Goal: Communication & Community: Answer question/provide support

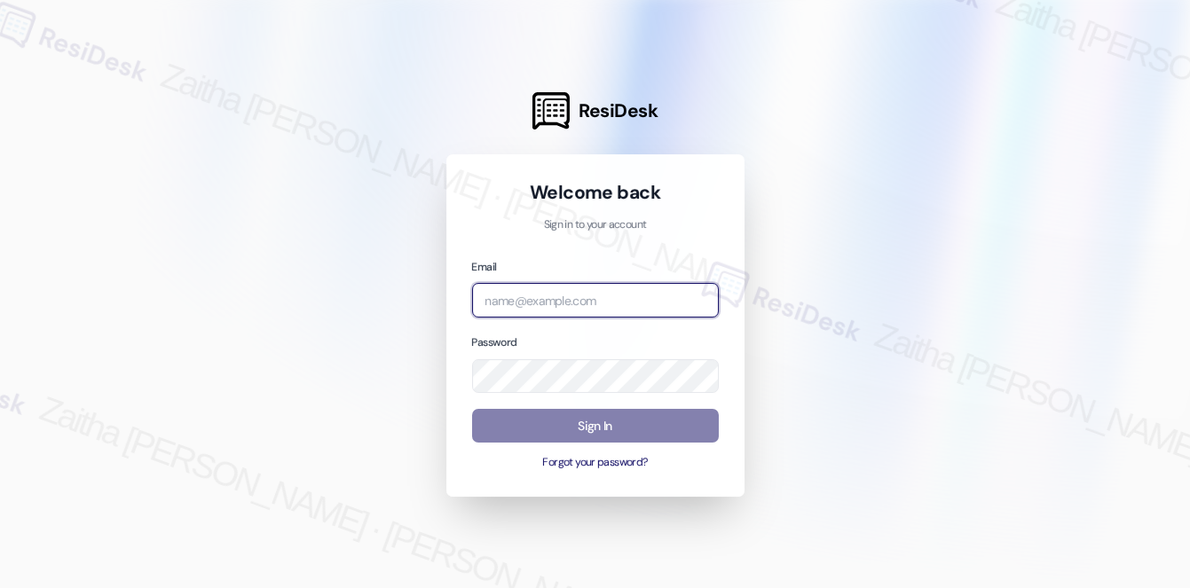
click at [544, 295] on input "email" at bounding box center [595, 300] width 247 height 35
type input "automated-surveys-a_c_lewis-zaitha.mae.[PERSON_NAME]@a_c_[DOMAIN_NAME]"
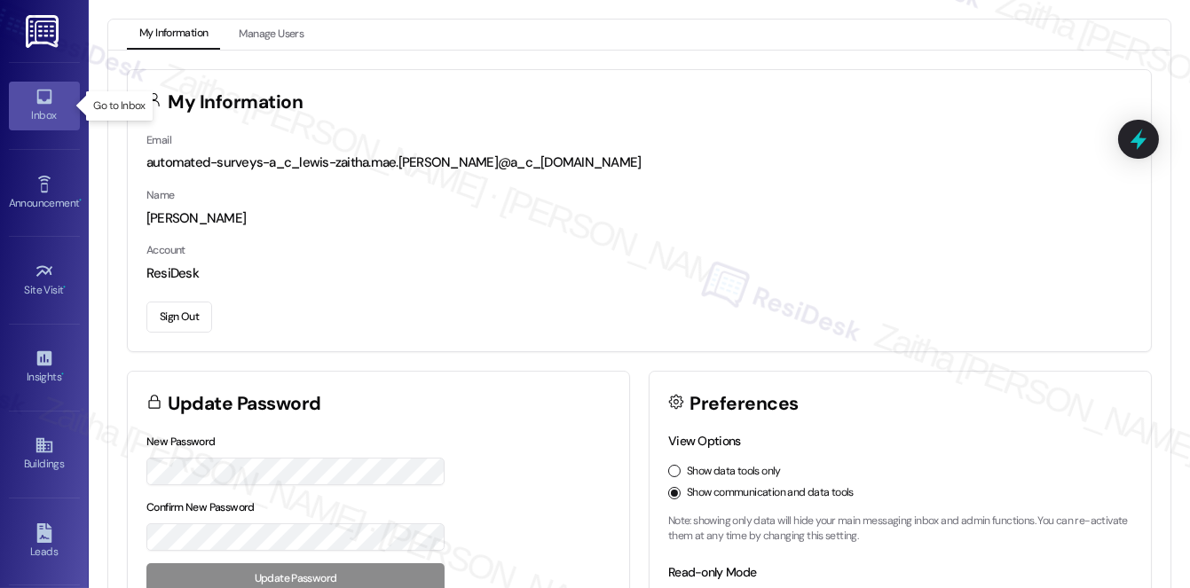
click at [48, 113] on div "Inbox" at bounding box center [44, 115] width 89 height 18
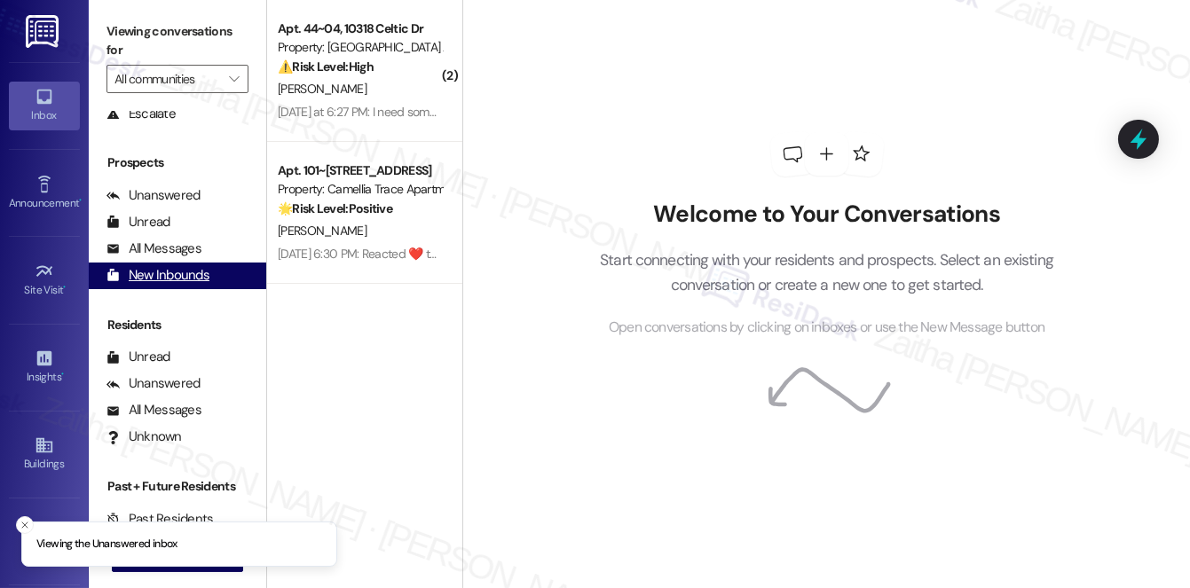
scroll to position [211, 0]
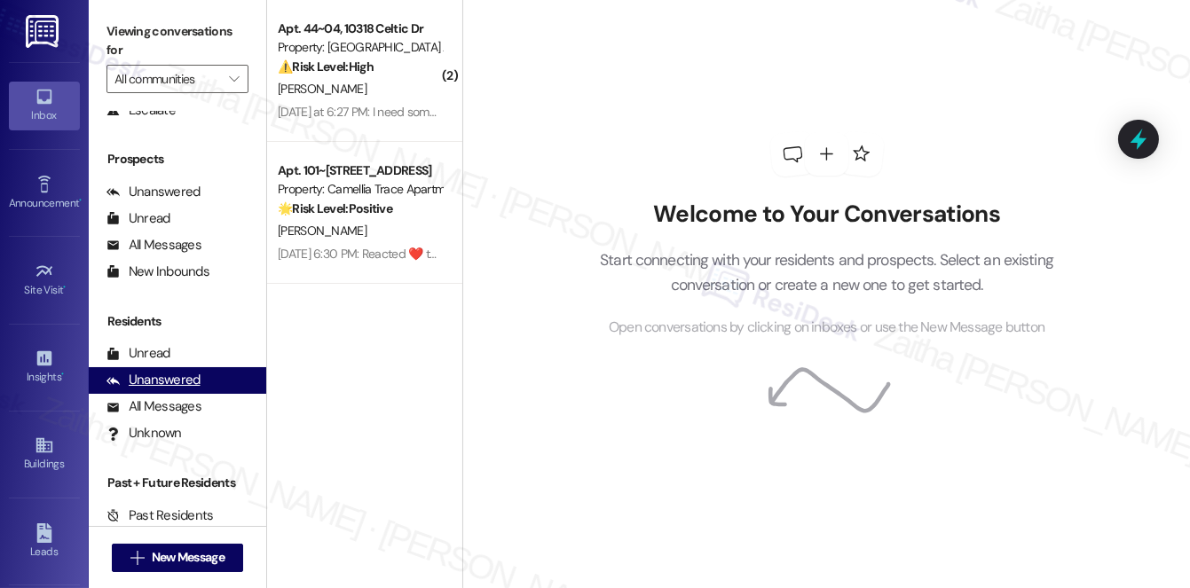
click at [159, 376] on div "Unanswered" at bounding box center [153, 380] width 94 height 19
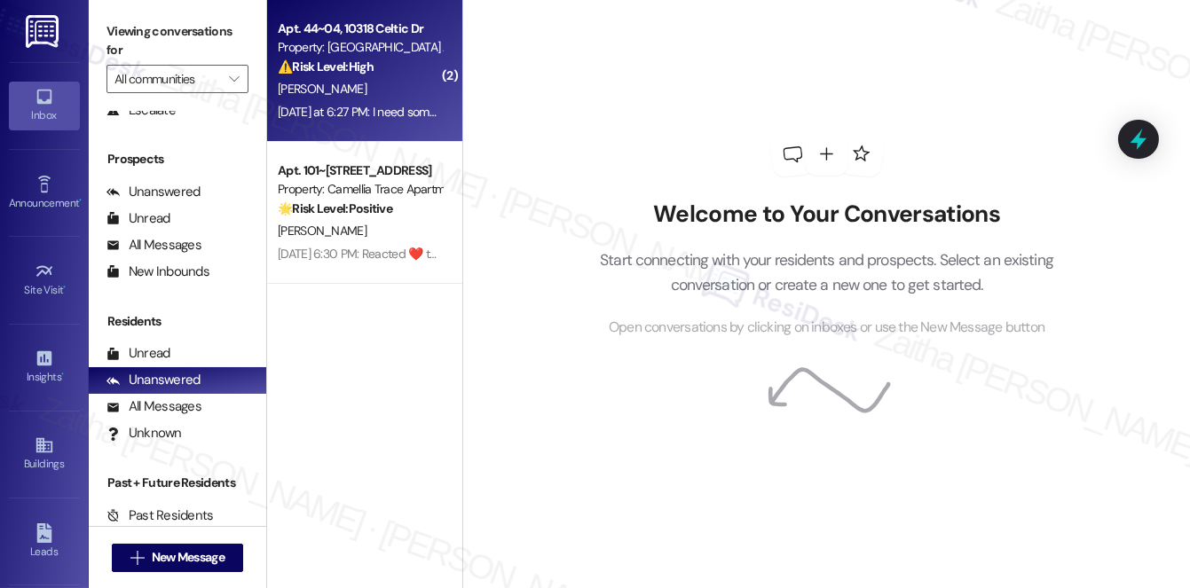
click at [399, 79] on div "[PERSON_NAME]" at bounding box center [360, 89] width 168 height 22
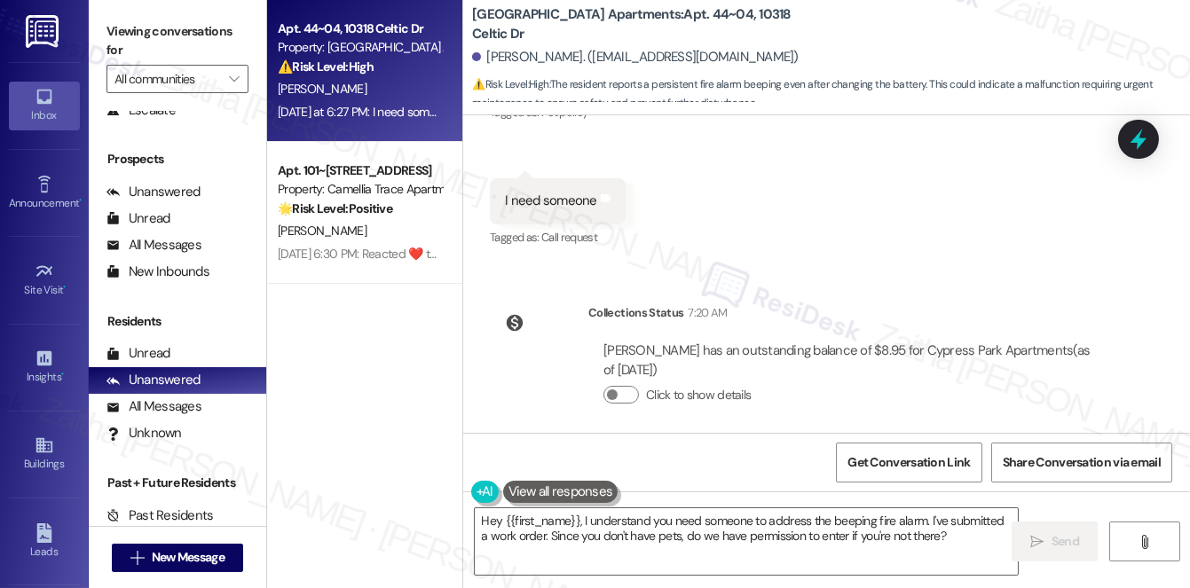
scroll to position [2669, 0]
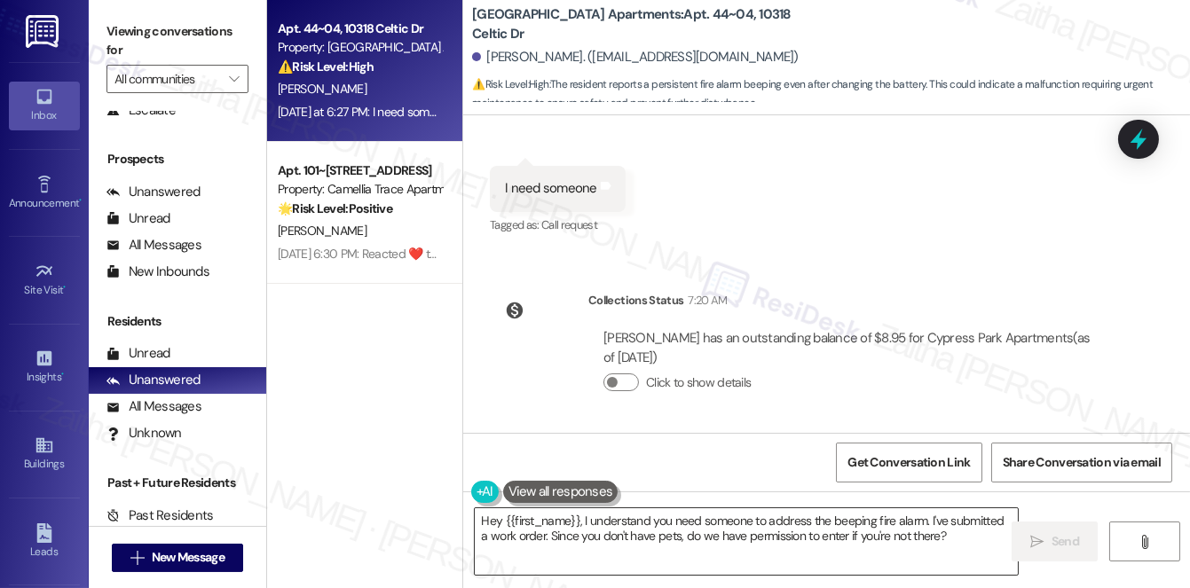
click at [499, 518] on textarea "Hey {{first_name}}, I understand you need someone to address the beeping fire a…" at bounding box center [746, 541] width 543 height 67
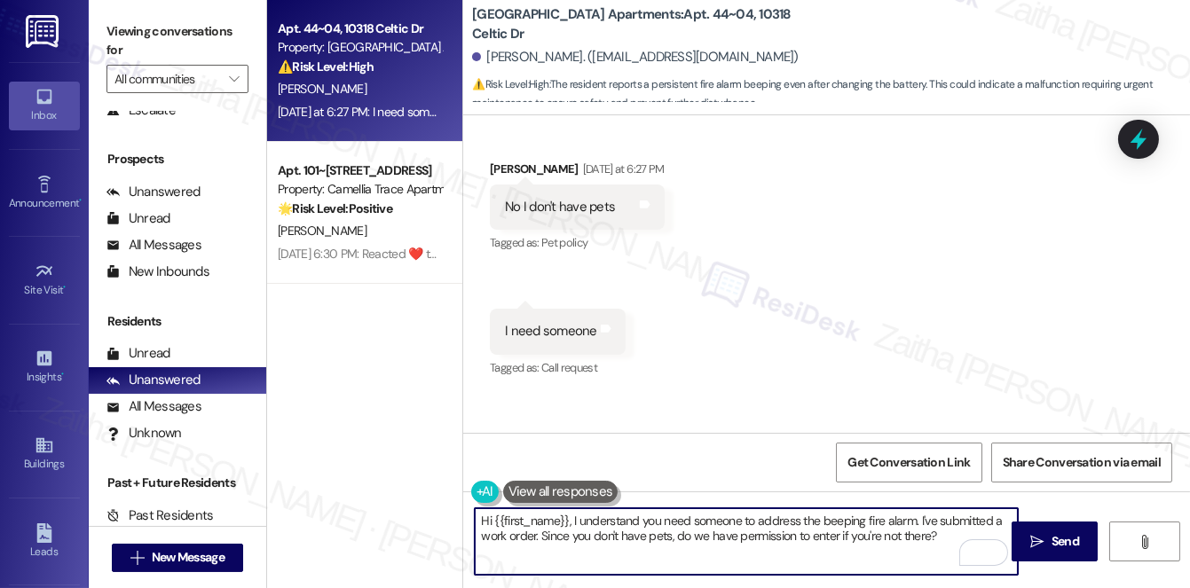
scroll to position [2508, 0]
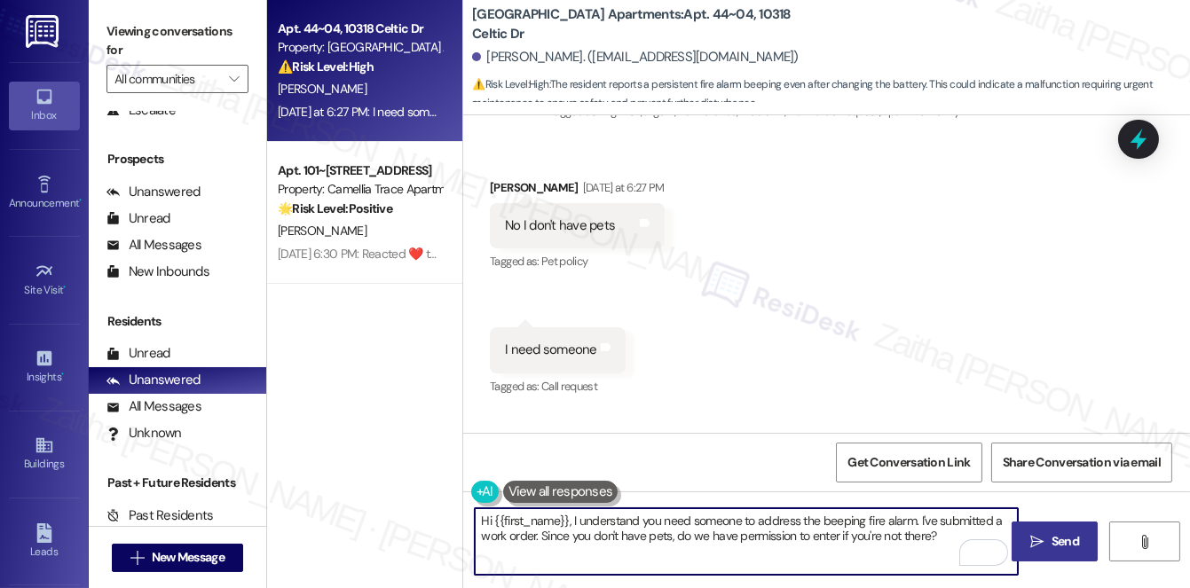
type textarea "Hi {{first_name}}, I understand you need someone to address the beeping fire al…"
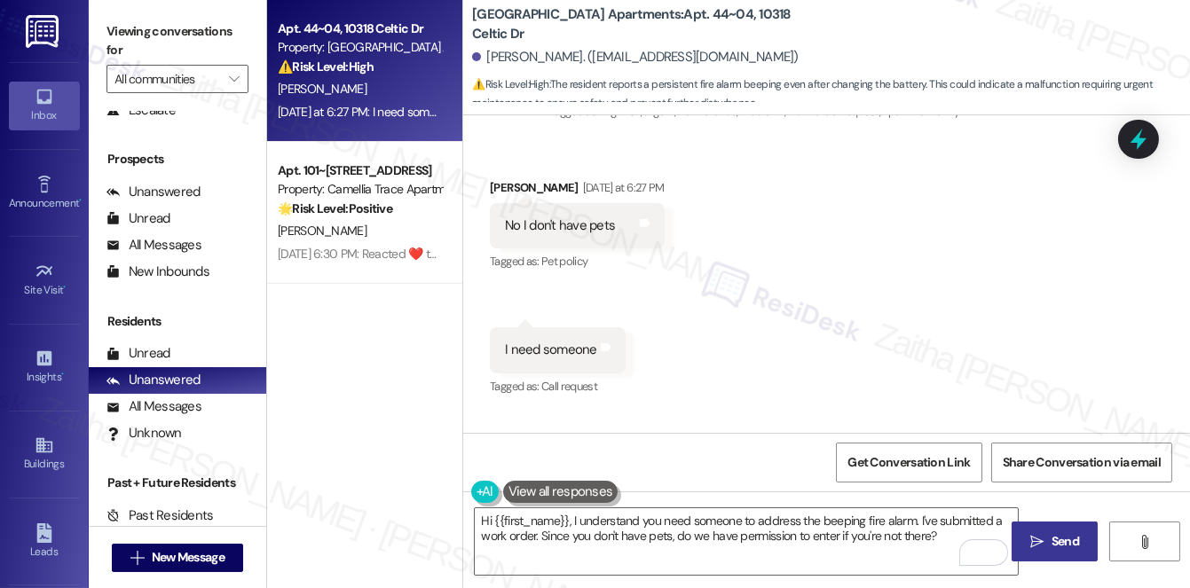
click at [1048, 540] on span "Send" at bounding box center [1065, 541] width 35 height 19
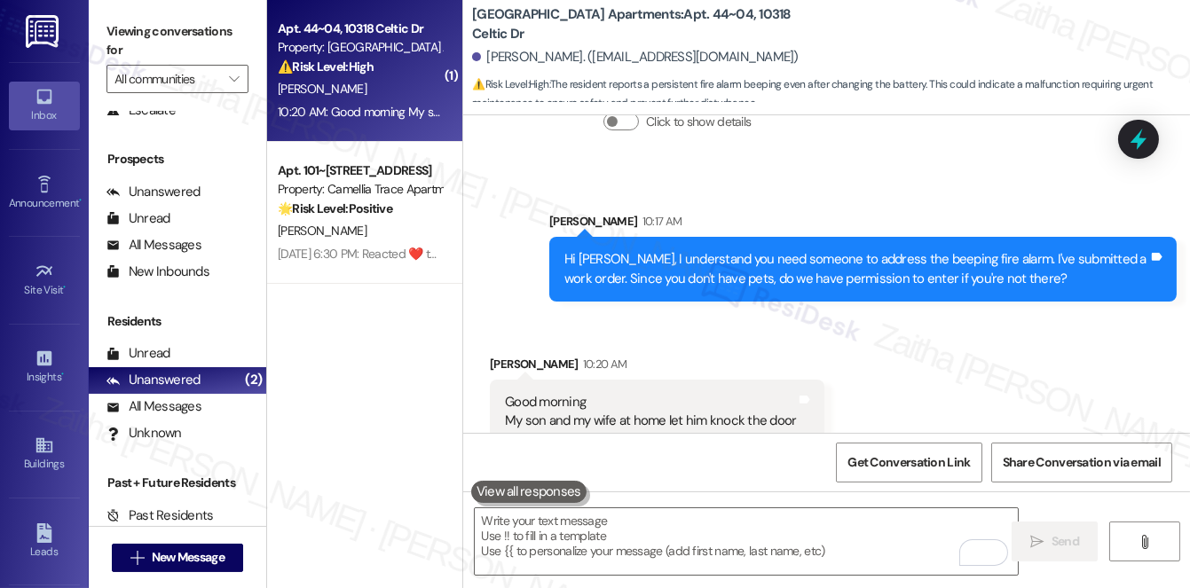
scroll to position [2955, 0]
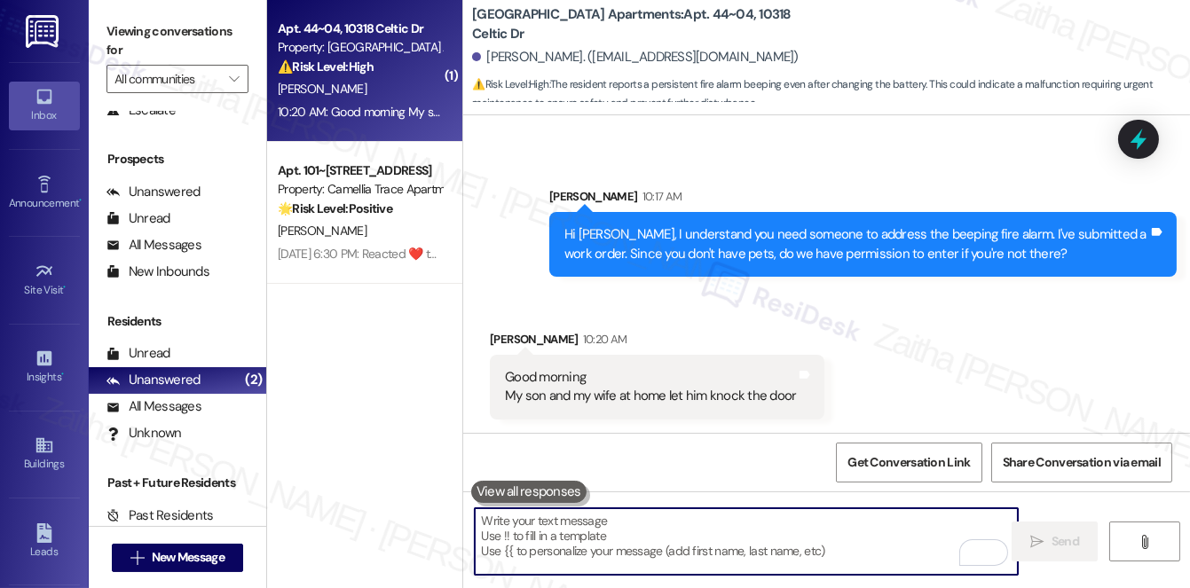
click at [617, 532] on textarea "To enrich screen reader interactions, please activate Accessibility in Grammarl…" at bounding box center [746, 541] width 543 height 67
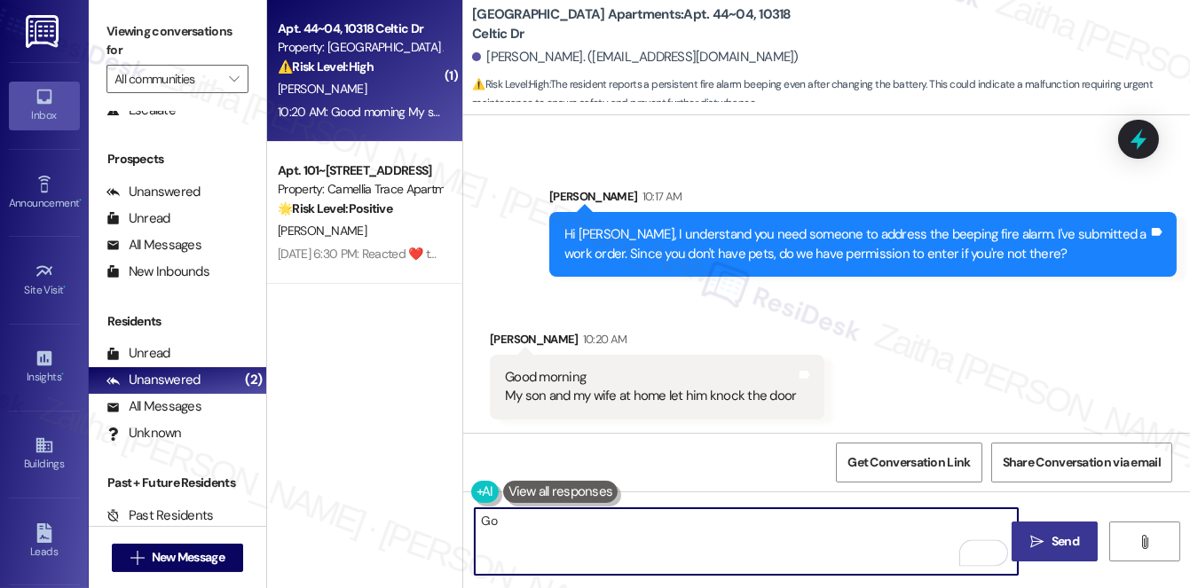
type textarea "G"
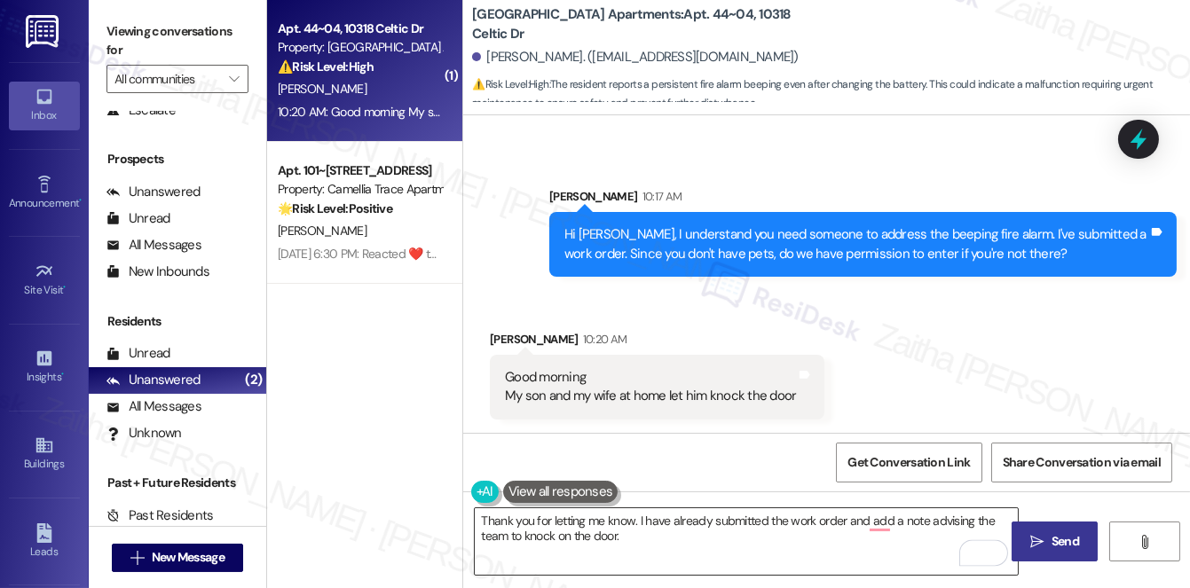
click at [473, 521] on div "Thank you for letting me know. I have already submitted the work order and add …" at bounding box center [737, 542] width 545 height 68
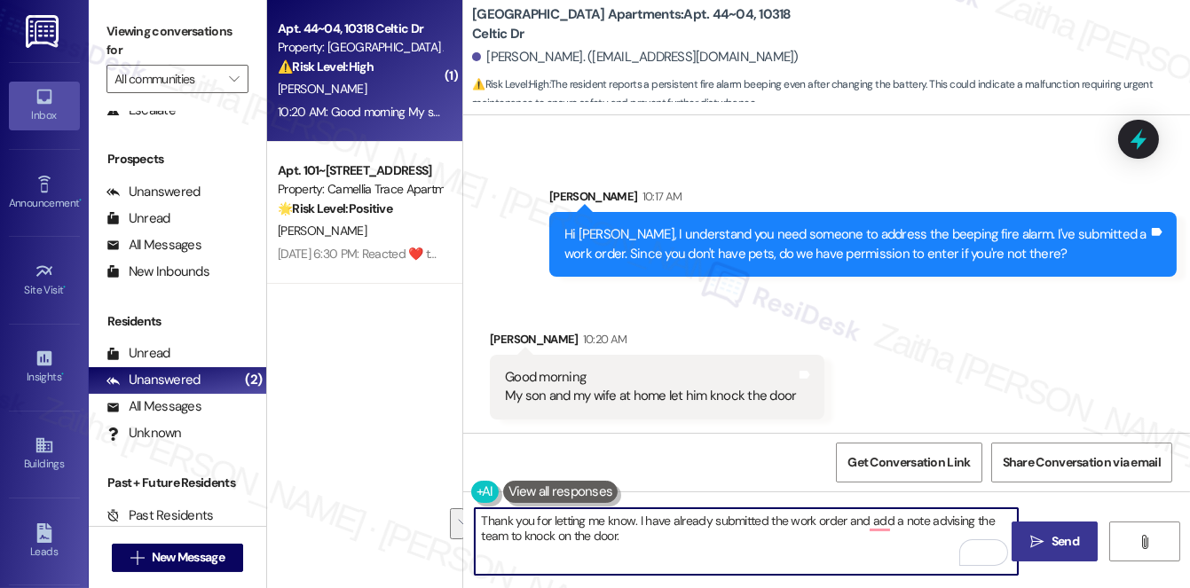
drag, startPoint x: 487, startPoint y: 518, endPoint x: 675, endPoint y: 548, distance: 190.5
click at [675, 548] on textarea "Thank you for letting me know. I have already submitted the work order and add …" at bounding box center [746, 541] width 543 height 67
type textarea "T"
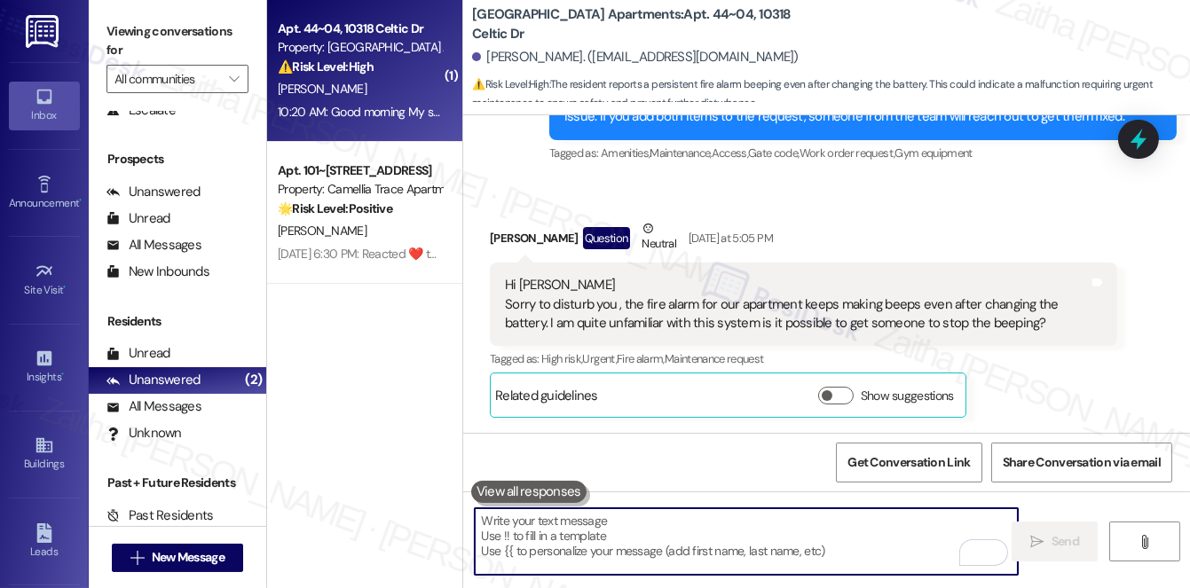
scroll to position [1906, 0]
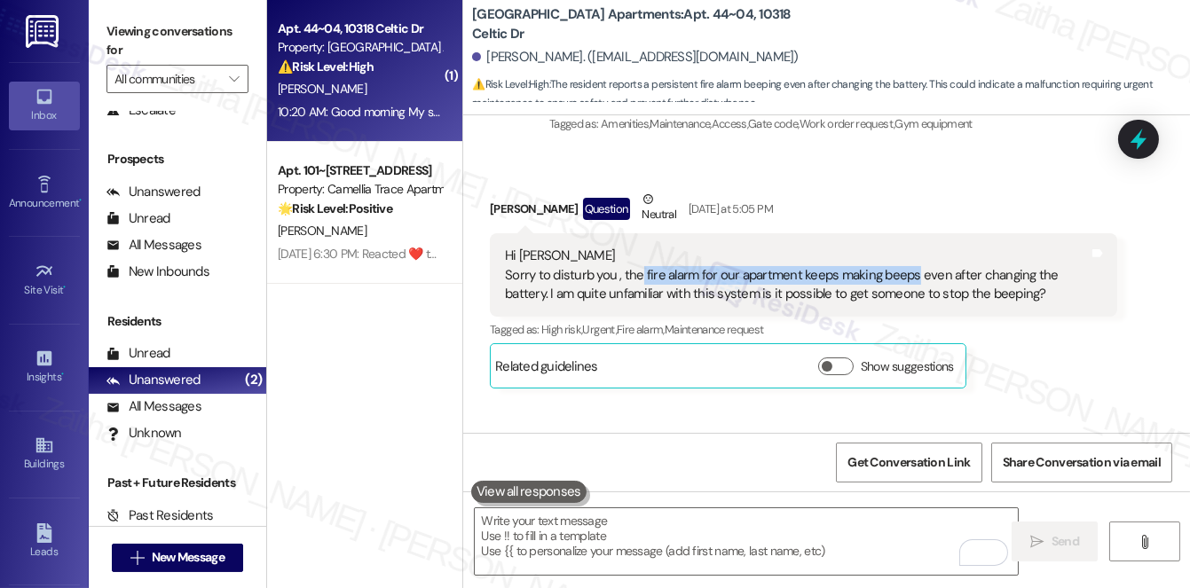
drag, startPoint x: 638, startPoint y: 272, endPoint x: 912, endPoint y: 273, distance: 274.2
click at [912, 273] on div "Hi [PERSON_NAME] Sorry to disturb you , the fire alarm for our apartment keeps …" at bounding box center [797, 275] width 584 height 57
copy div "fire alarm for our apartment keeps making beeps"
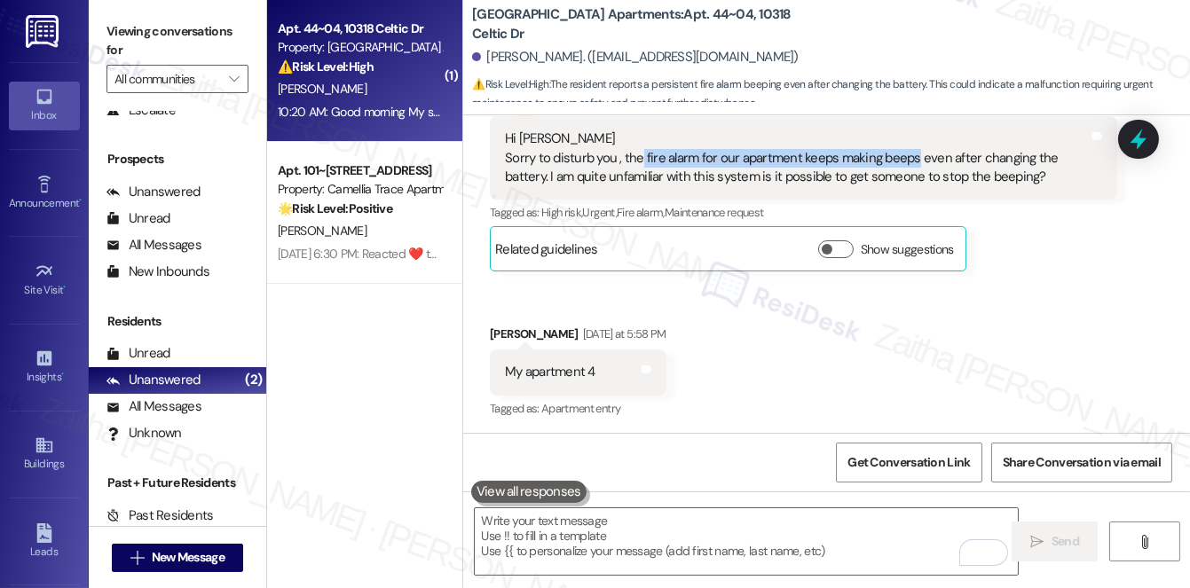
scroll to position [1987, 0]
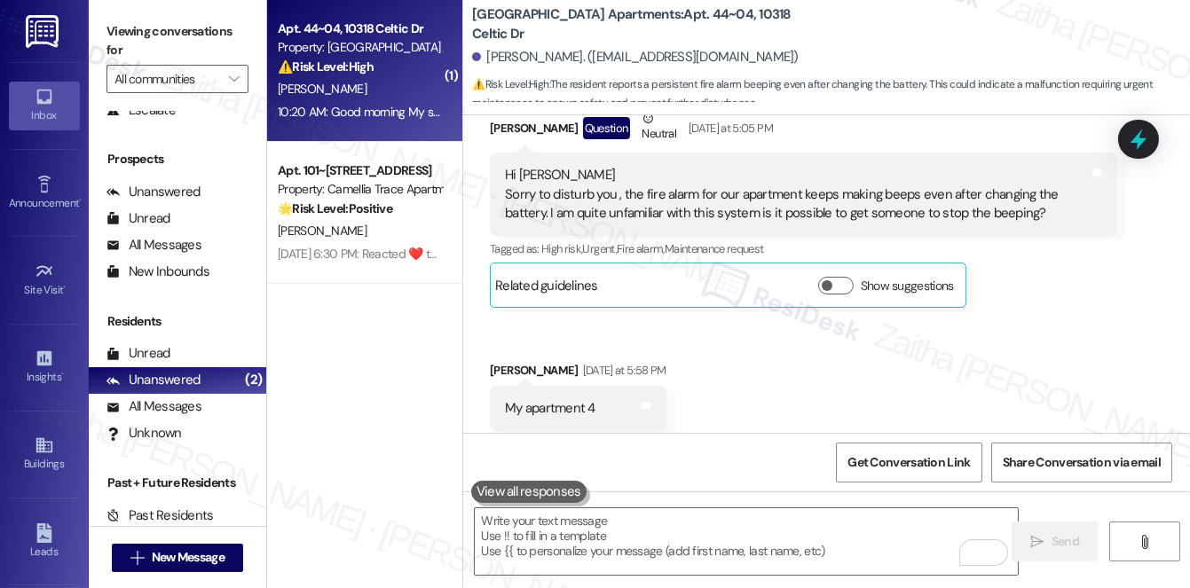
click at [768, 169] on div "Hi [PERSON_NAME] Sorry to disturb you , the fire alarm for our apartment keeps …" at bounding box center [797, 194] width 584 height 57
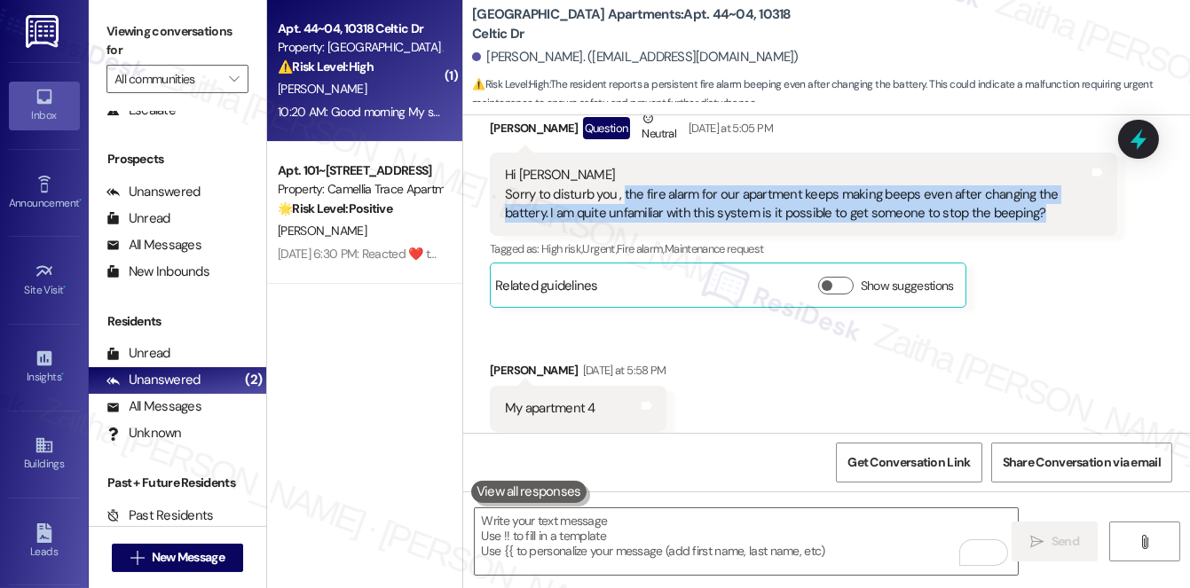
drag, startPoint x: 622, startPoint y: 192, endPoint x: 1035, endPoint y: 213, distance: 413.2
click at [1035, 213] on div "Hi [PERSON_NAME] Sorry to disturb you , the fire alarm for our apartment keeps …" at bounding box center [797, 194] width 584 height 57
copy div "the fire alarm for our apartment keeps making beeps even after changing the bat…"
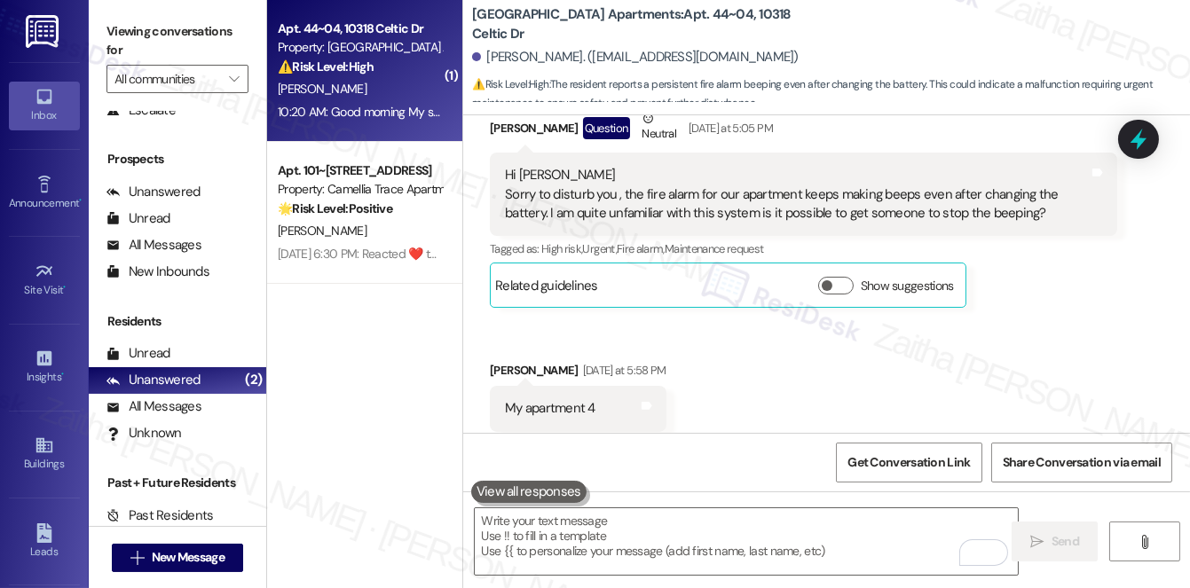
click at [1065, 334] on div "Received via SMS [PERSON_NAME] Question Neutral [DATE] at 5:05 PM Hi [PERSON_NA…" at bounding box center [826, 270] width 727 height 402
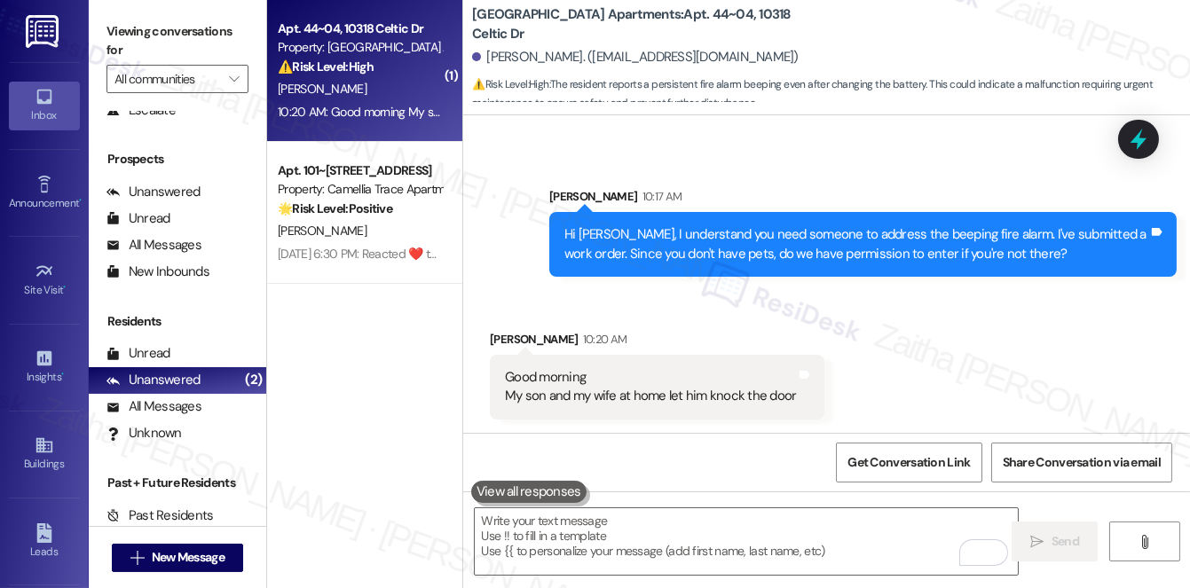
scroll to position [2955, 0]
click at [666, 518] on textarea "To enrich screen reader interactions, please activate Accessibility in Grammarl…" at bounding box center [746, 541] width 543 height 67
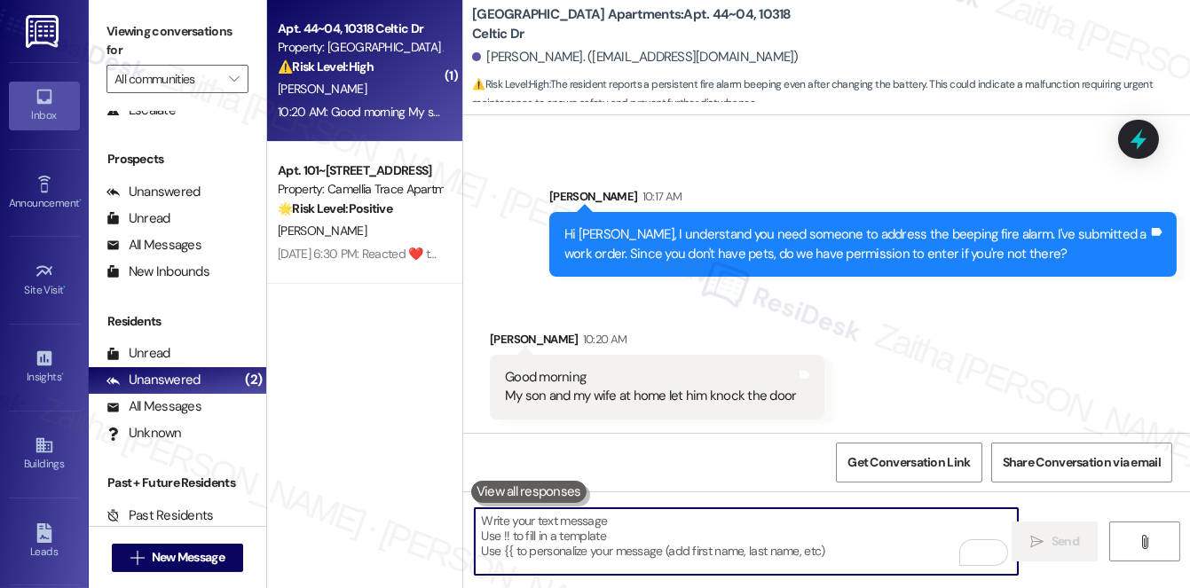
paste textarea "Thank you for letting me know. I’ve already submitted the work order and added …"
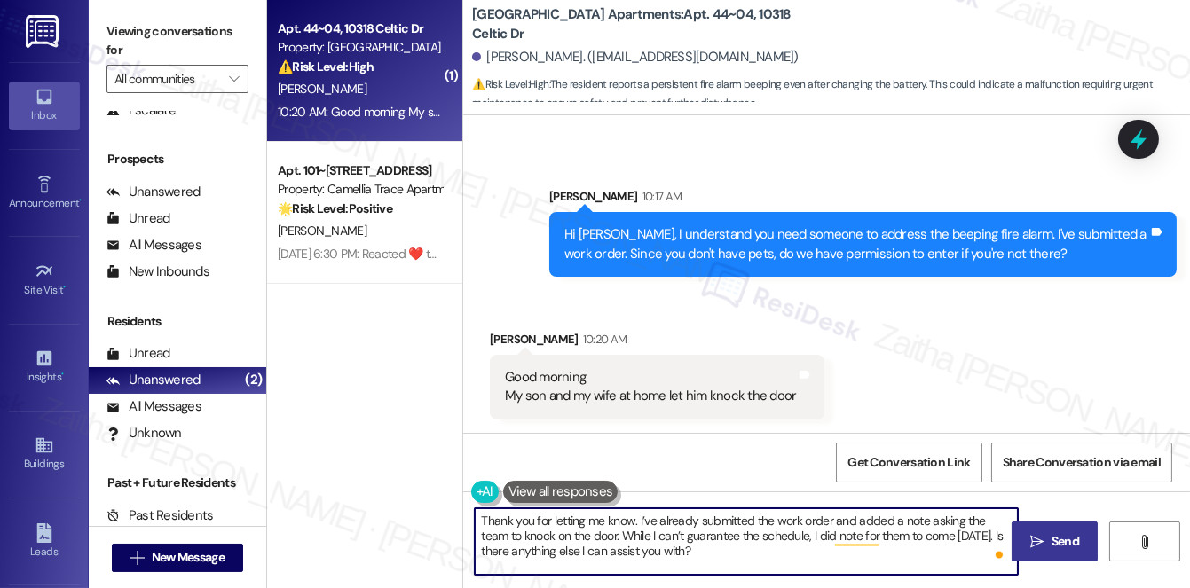
type textarea "Thank you for letting me know. I’ve already submitted the work order and added …"
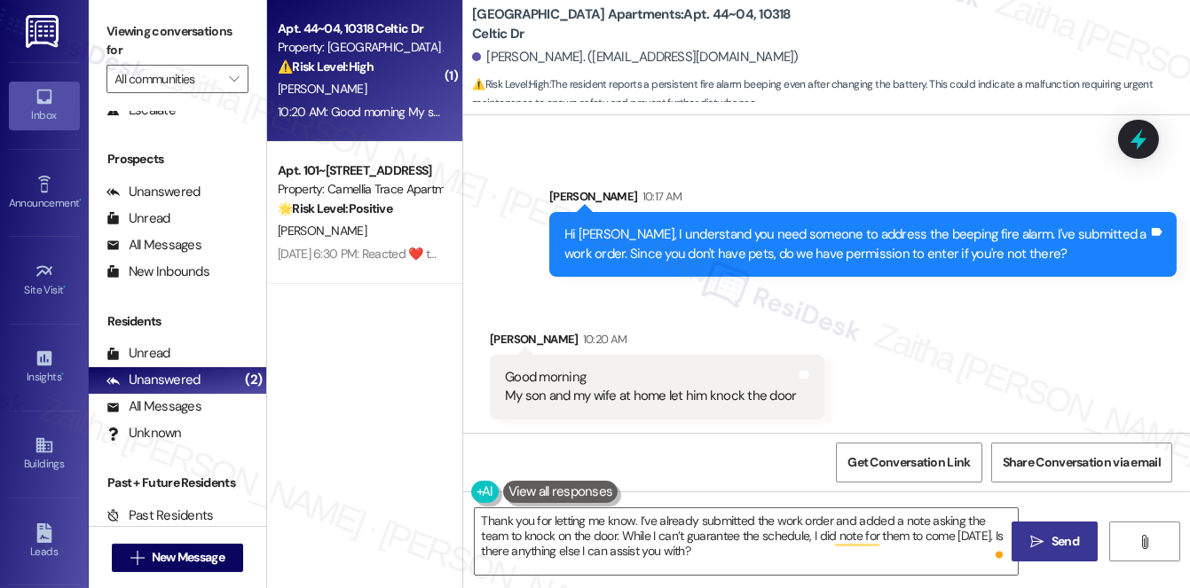
click at [1035, 538] on icon "" at bounding box center [1036, 542] width 13 height 14
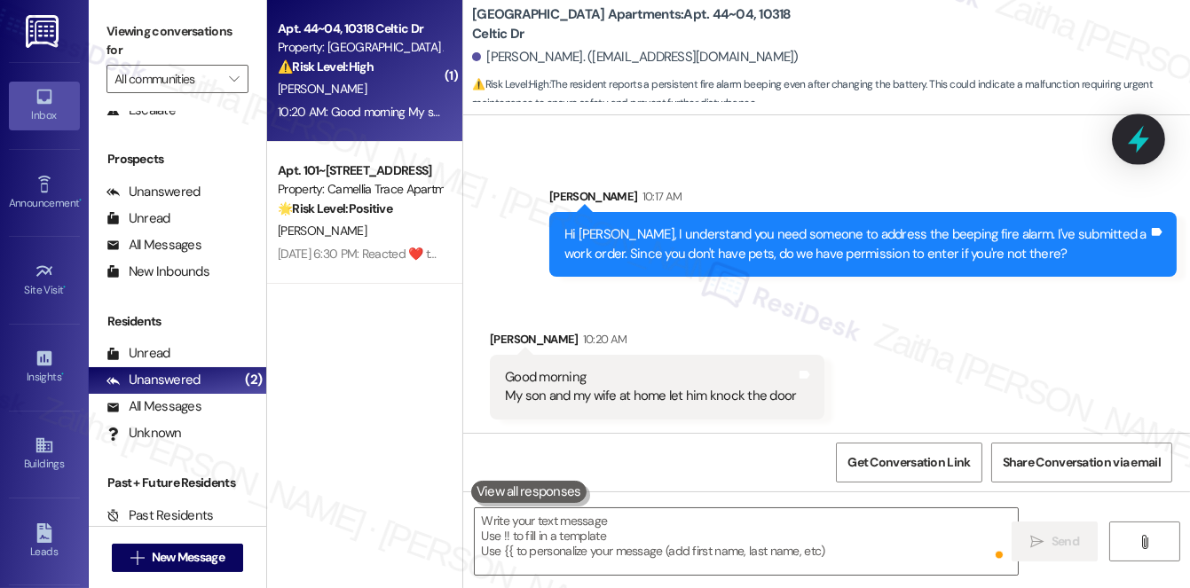
click at [1144, 141] on icon at bounding box center [1138, 140] width 21 height 28
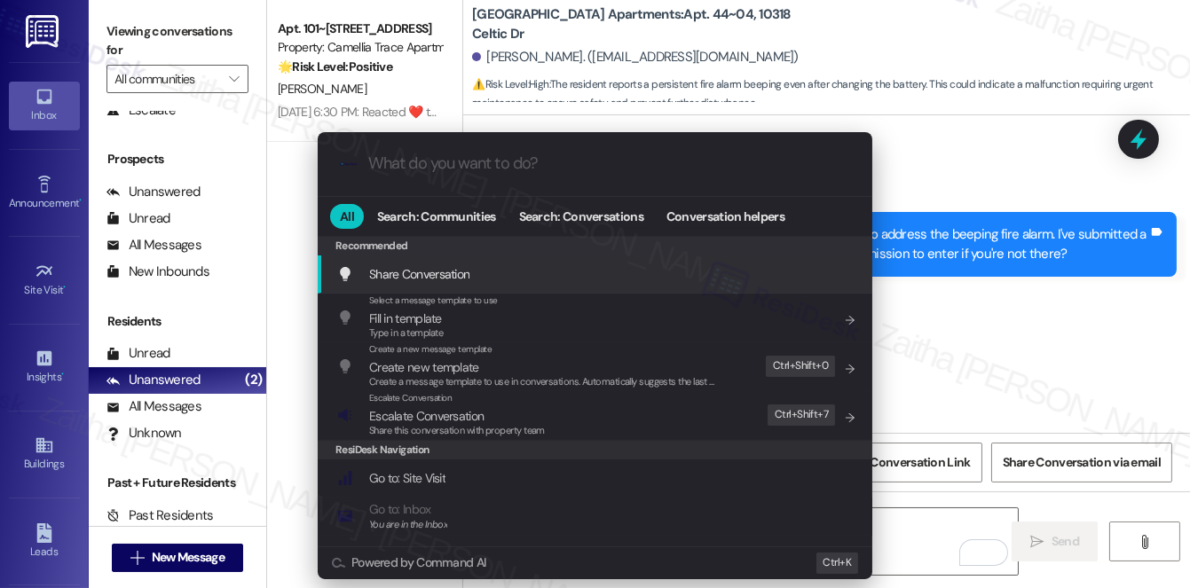
click at [951, 162] on div ".cls-1{fill:#0a055f;}.cls-2{fill:#0cc4c4;} resideskLogoBlueOrange All Search: C…" at bounding box center [595, 294] width 1190 height 588
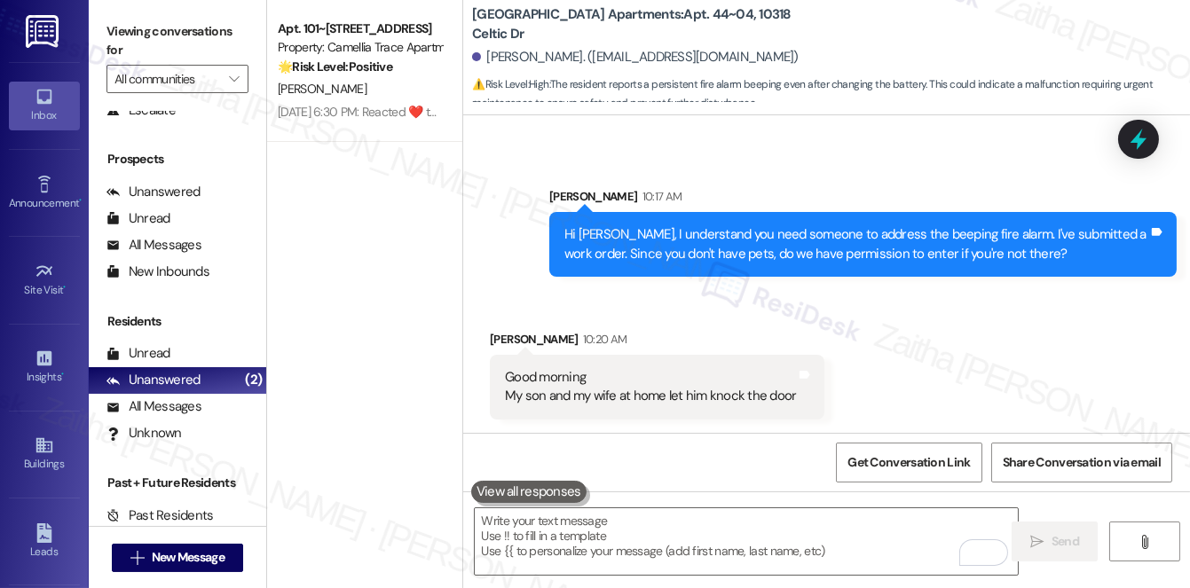
scroll to position [2874, 0]
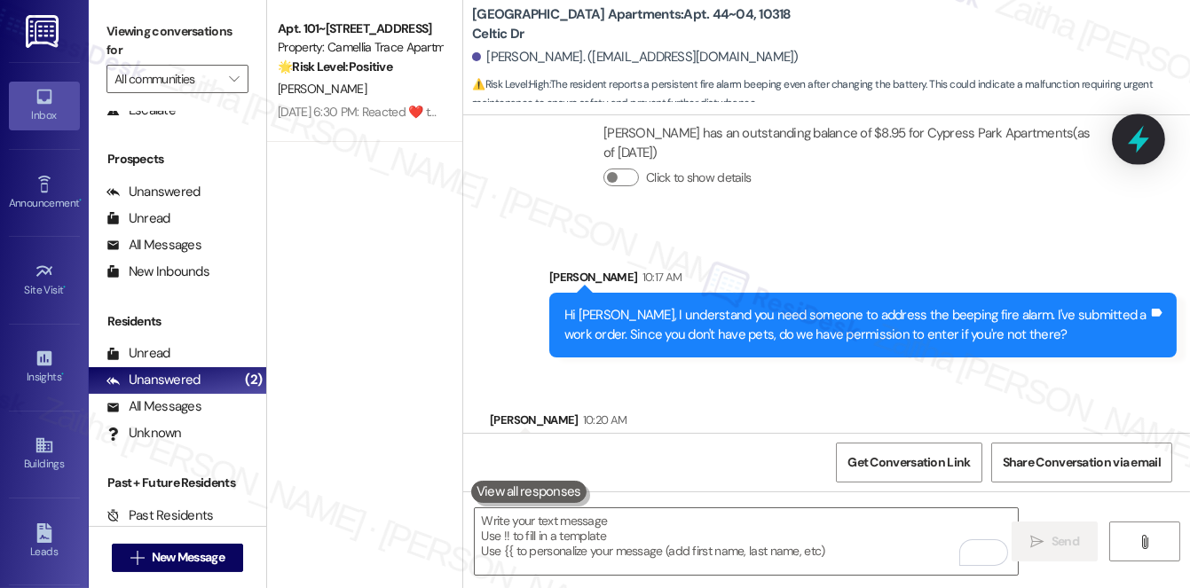
click at [1138, 133] on icon at bounding box center [1138, 140] width 21 height 28
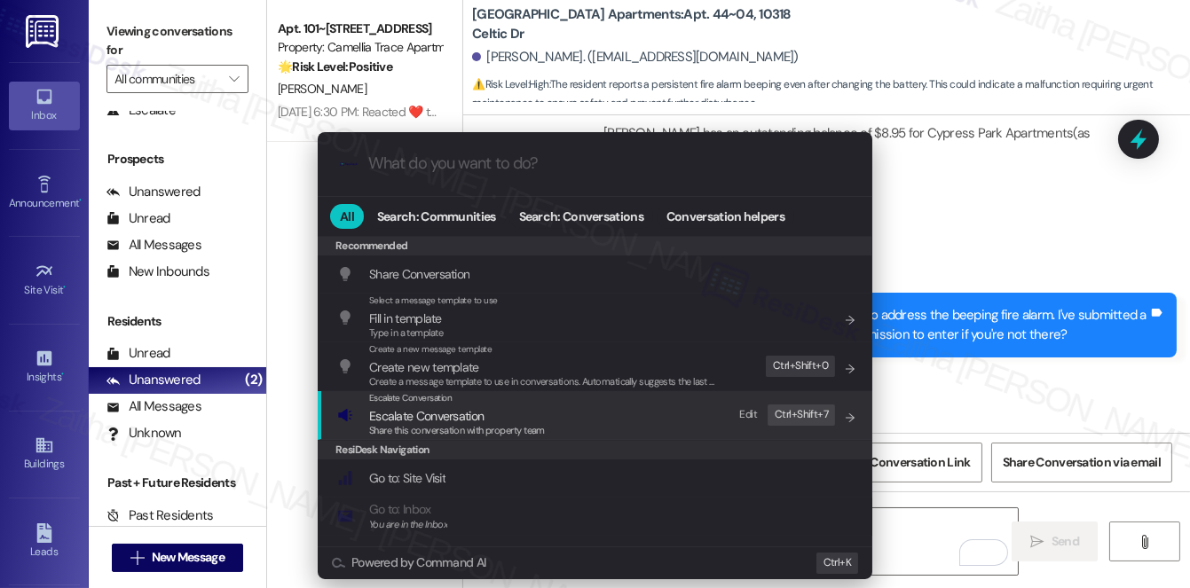
click at [428, 416] on span "Escalate Conversation" at bounding box center [426, 416] width 114 height 16
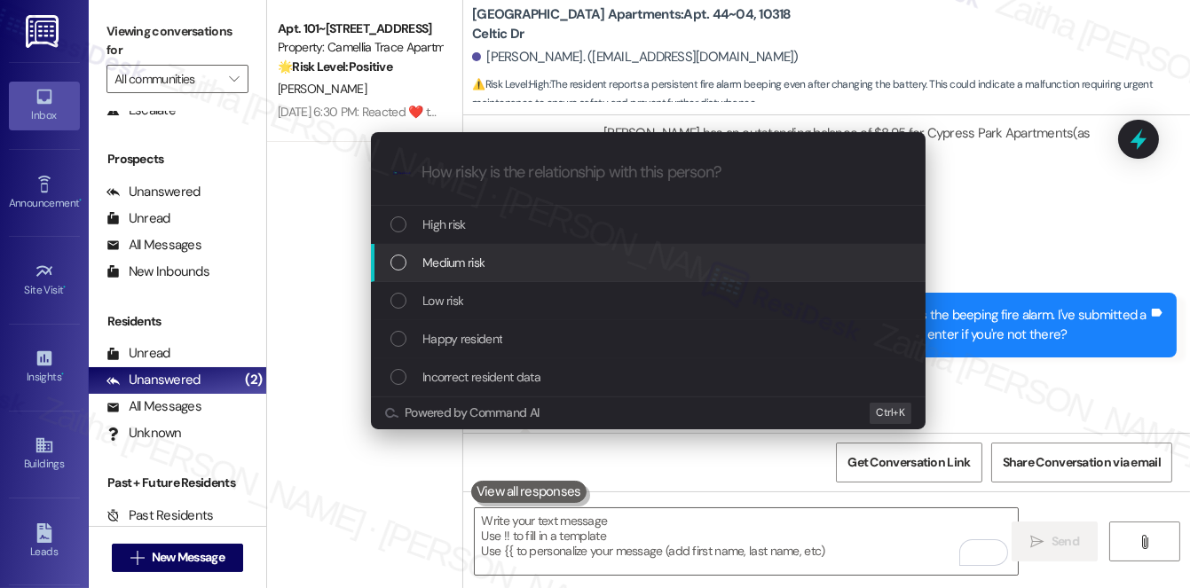
click at [477, 266] on span "Medium risk" at bounding box center [453, 263] width 62 height 20
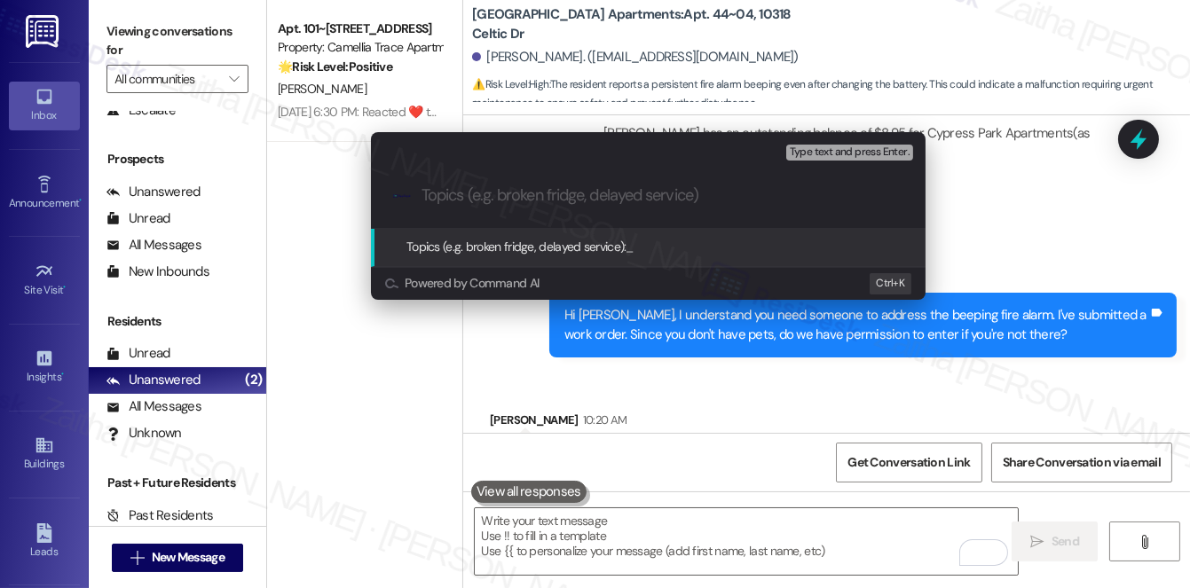
paste input "Work order 125348"
click at [463, 193] on input "Work order 125348" at bounding box center [655, 195] width 468 height 19
click at [502, 193] on input "Work Order 125348" at bounding box center [655, 195] width 468 height 19
click at [599, 199] on input "Work Order #125348" at bounding box center [655, 195] width 468 height 19
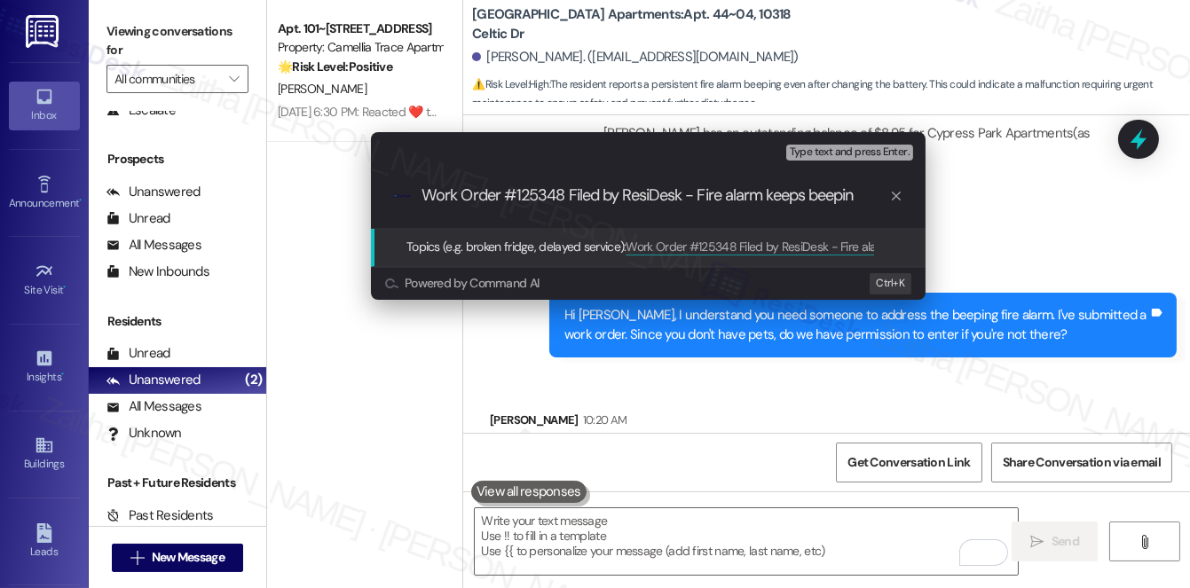
type input "Work Order #125348 Filed by ResiDesk - Fire alarm keeps beeping"
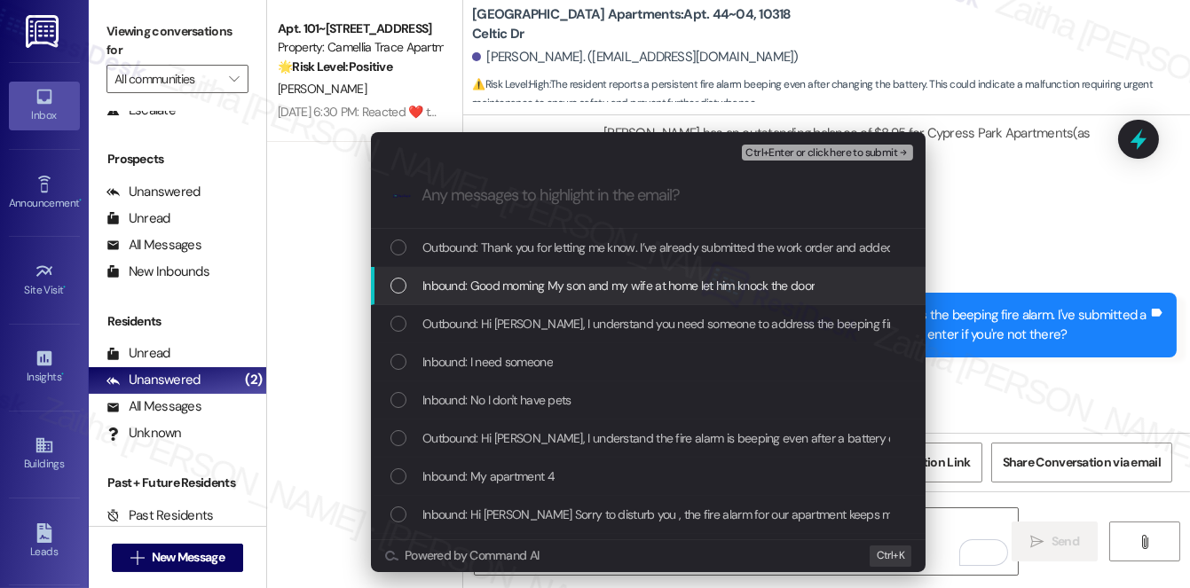
click at [584, 292] on span "Inbound: Good morning My son and my wife at home let him knock the door" at bounding box center [618, 286] width 392 height 20
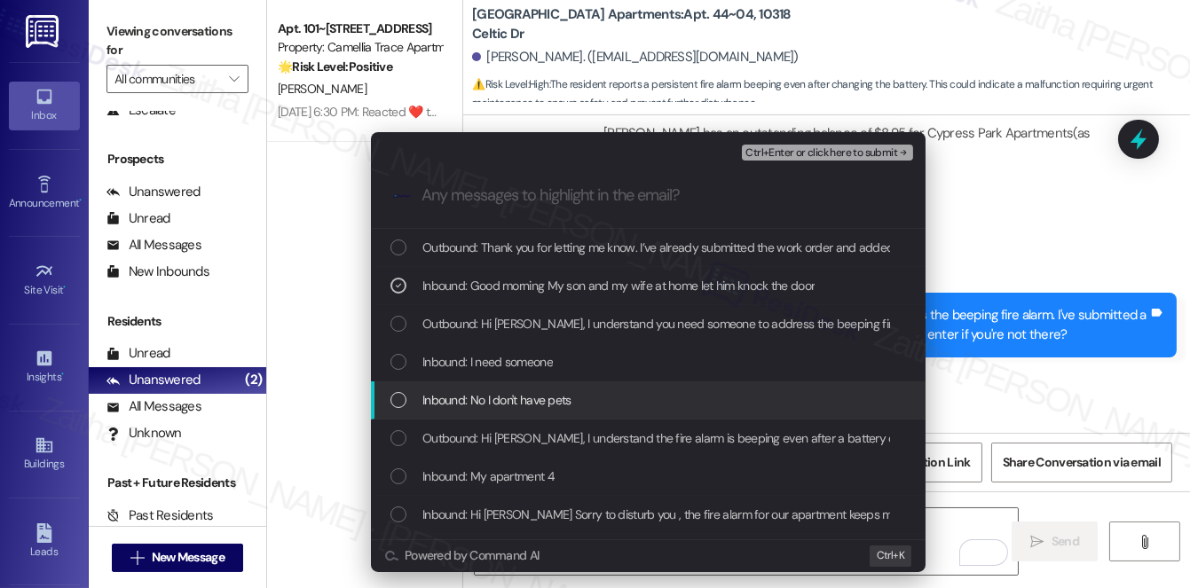
click at [579, 393] on div "Inbound: No I don't have pets" at bounding box center [649, 400] width 519 height 20
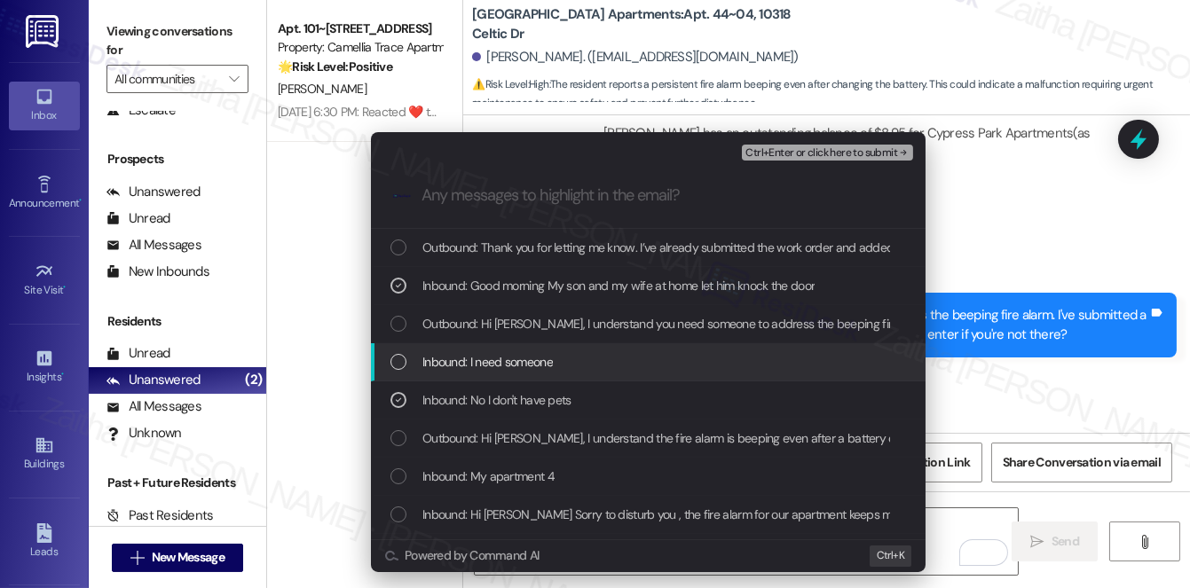
click at [576, 364] on div "Inbound: I need someone" at bounding box center [649, 362] width 519 height 20
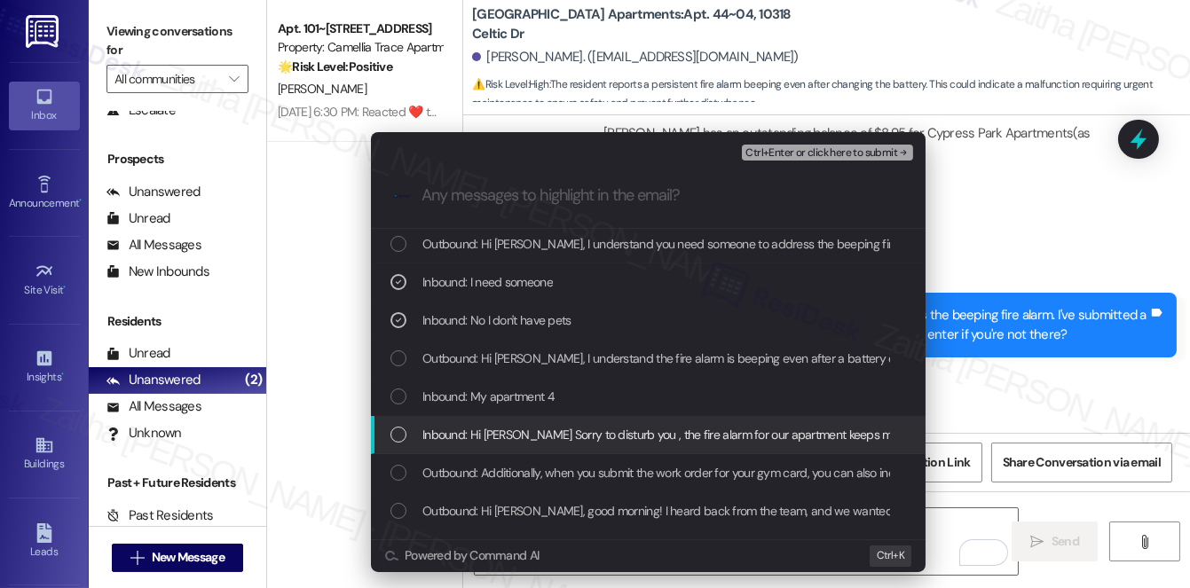
click at [589, 438] on span "Inbound: Hi [PERSON_NAME] Sorry to disturb you , the fire alarm for our apartme…" at bounding box center [998, 435] width 1153 height 20
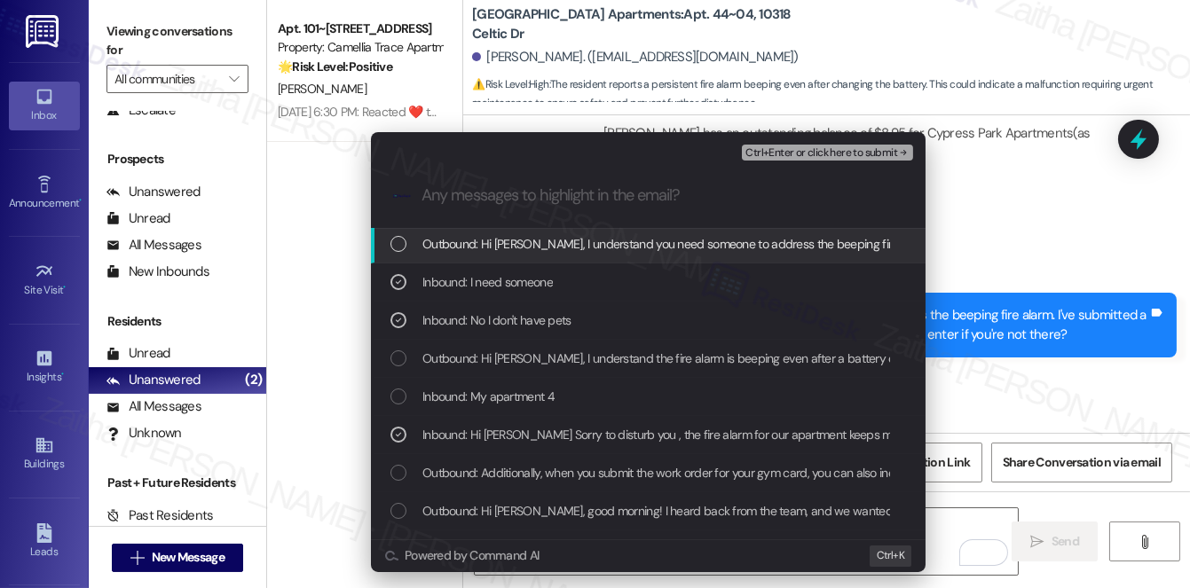
click at [811, 155] on span "Ctrl+Enter or click here to submit" at bounding box center [821, 153] width 152 height 12
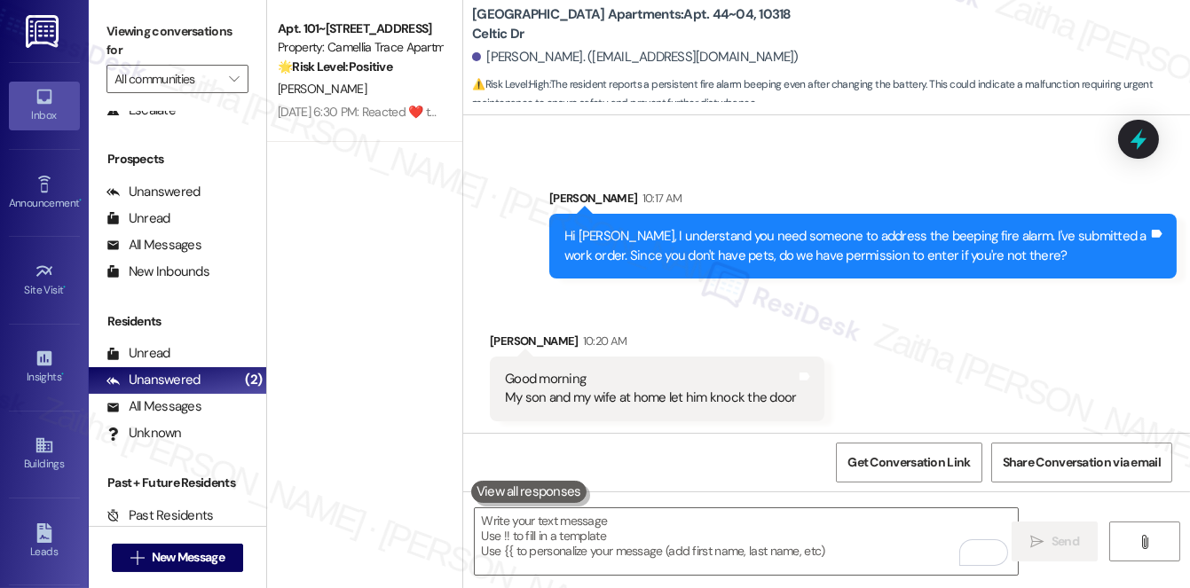
scroll to position [2955, 0]
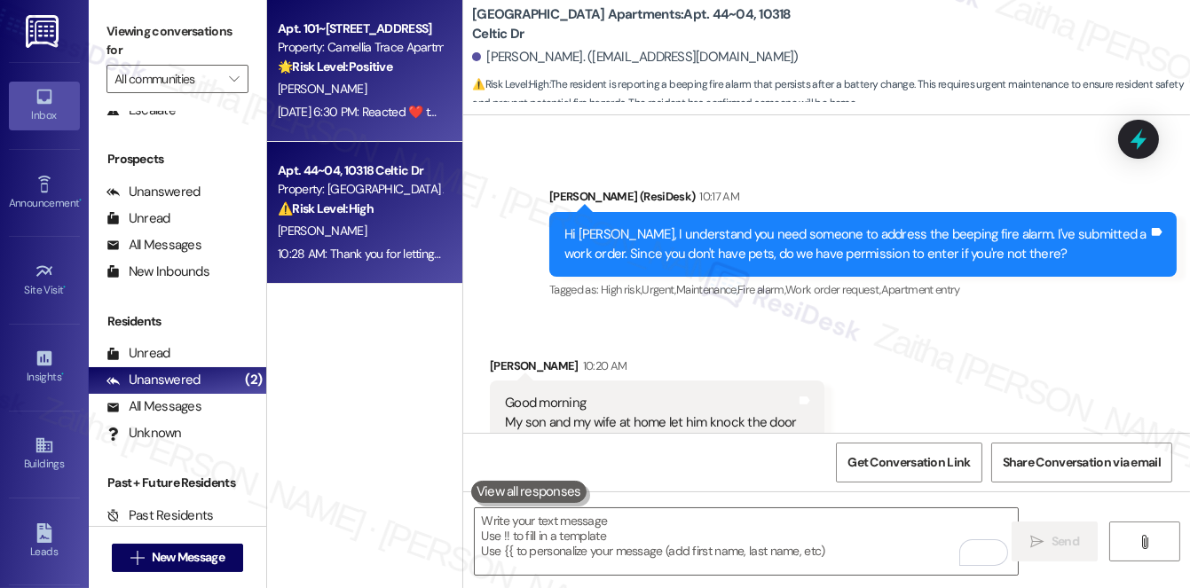
click at [427, 106] on div "[DATE] 6:30 PM: Reacted ❤️ to “[PERSON_NAME] (Camellia Trace Apartments): 😊” [D…" at bounding box center [491, 112] width 427 height 16
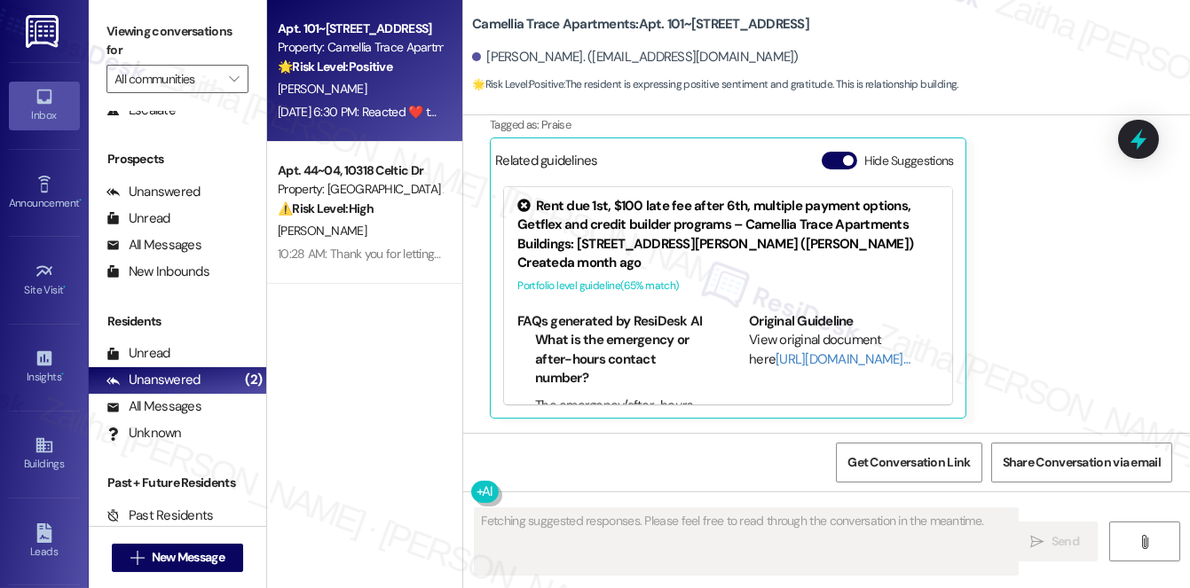
scroll to position [1823, 0]
click at [831, 155] on button "Hide Suggestions" at bounding box center [839, 163] width 35 height 18
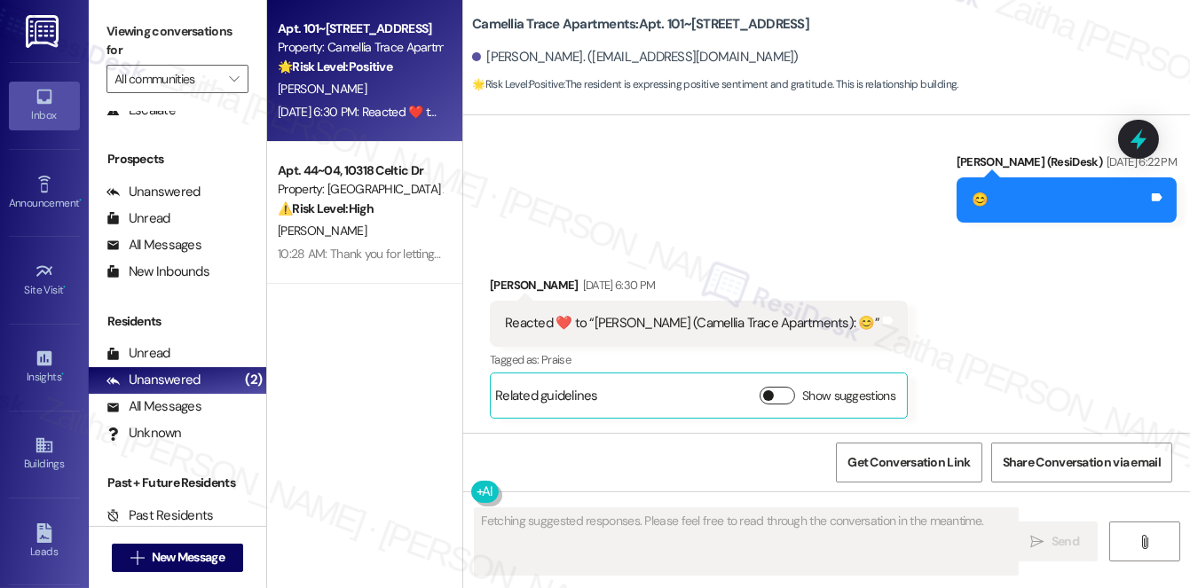
scroll to position [1587, 0]
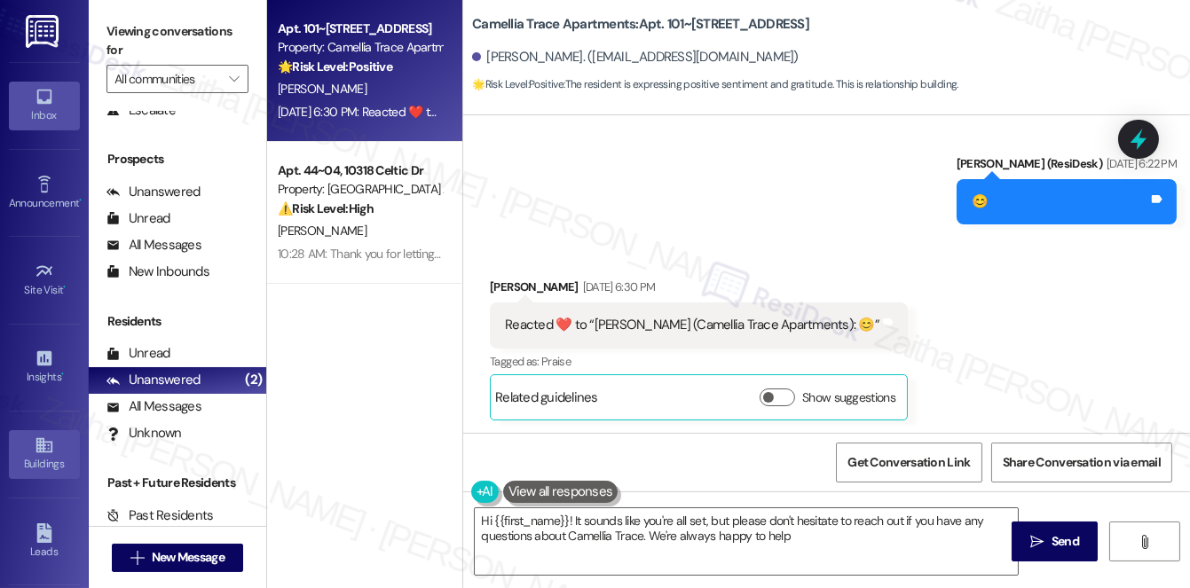
type textarea "Hi {{first_name}}! It sounds like you're all set, but please don't hesitate to …"
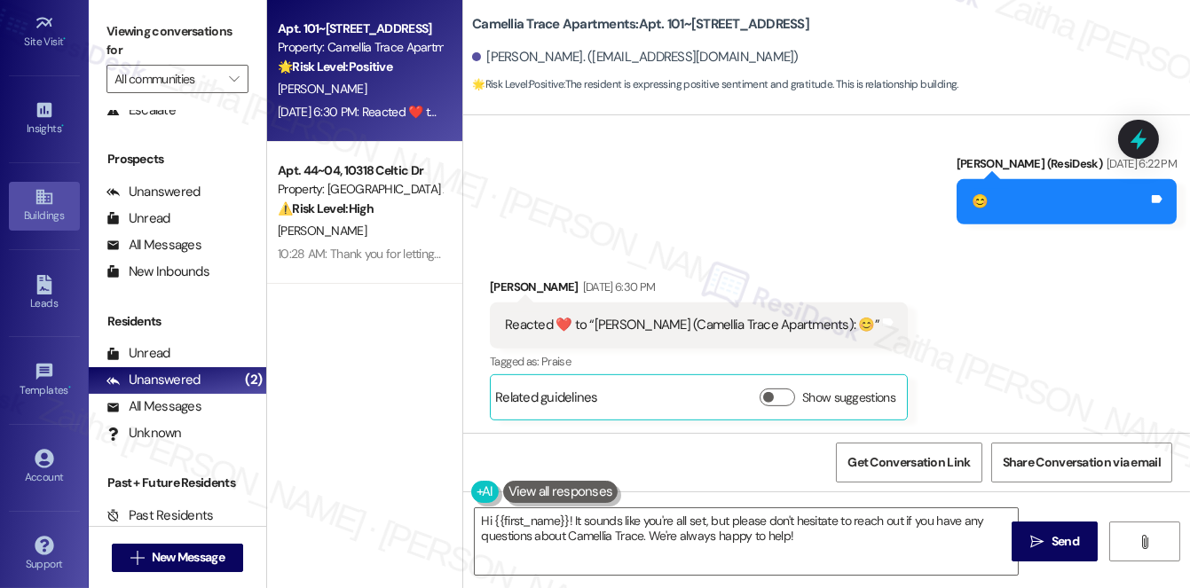
scroll to position [251, 0]
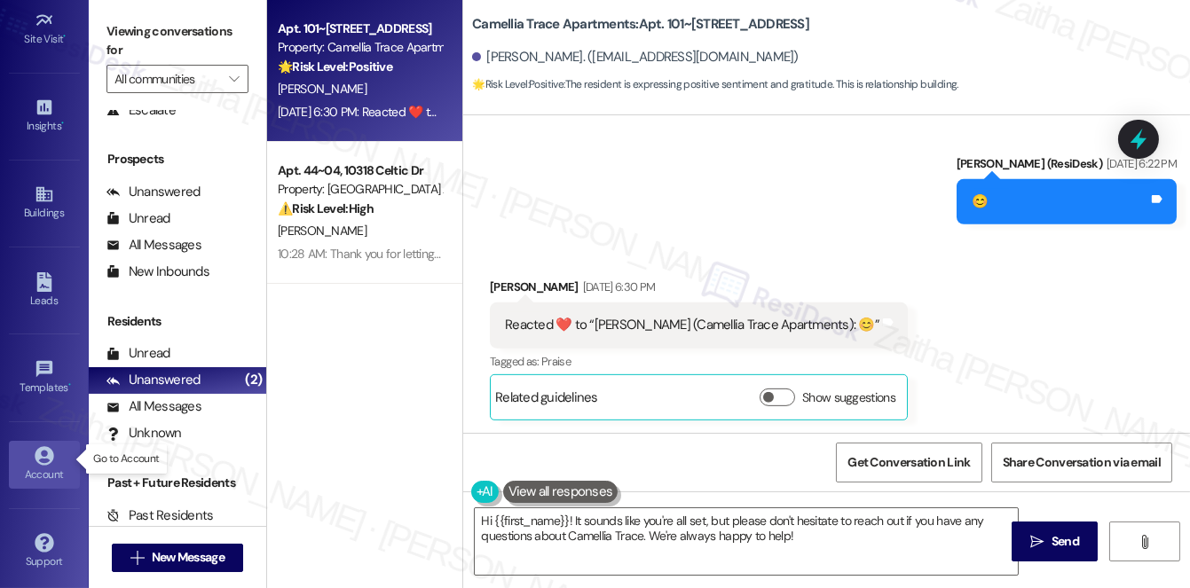
click at [39, 466] on div "Account" at bounding box center [44, 475] width 89 height 18
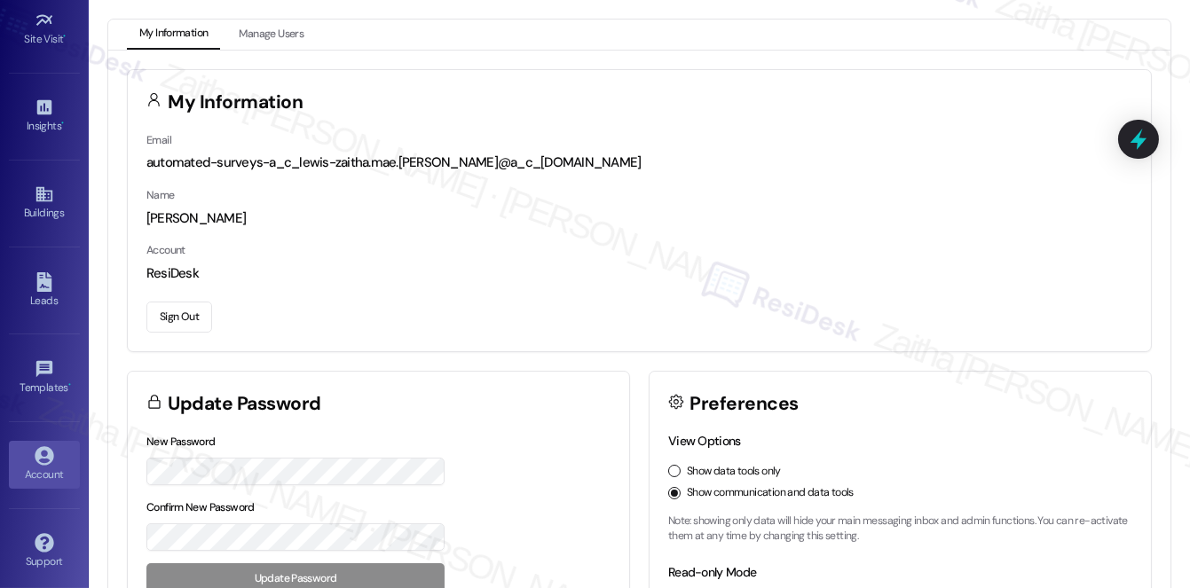
click at [177, 312] on button "Sign Out" at bounding box center [179, 317] width 66 height 31
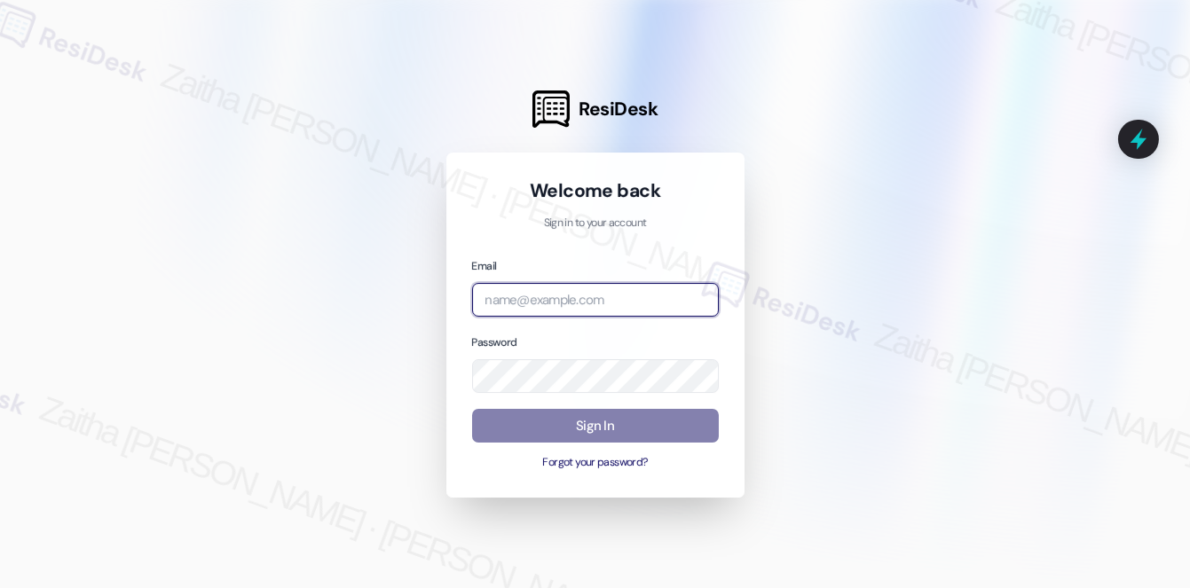
click at [555, 298] on input "email" at bounding box center [595, 300] width 247 height 35
type input "[EMAIL_ADDRESS][PERSON_NAME][DOMAIN_NAME]"
